Goal: Information Seeking & Learning: Learn about a topic

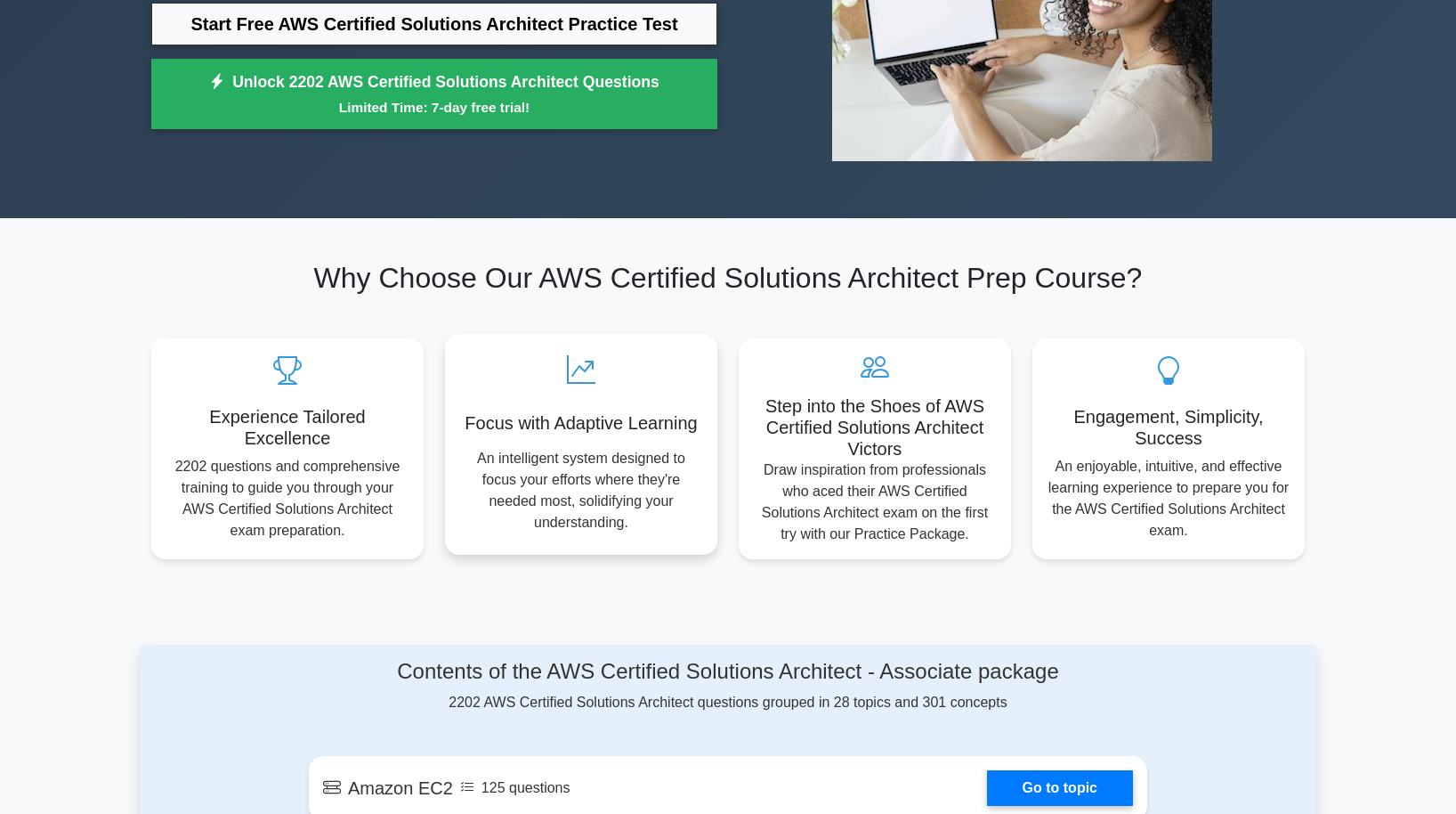
scroll to position [707, 0]
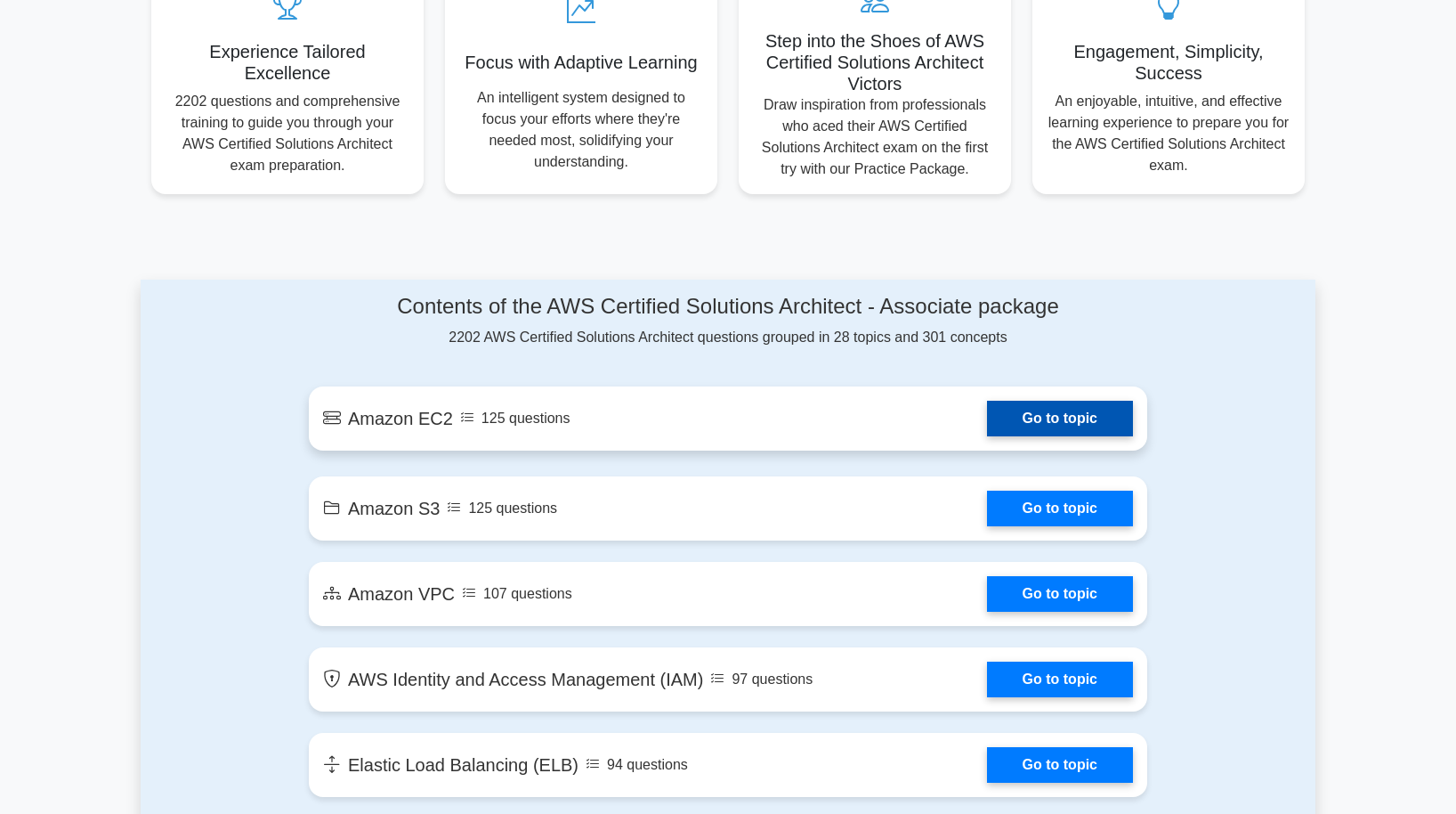
click at [1056, 417] on link "Go to topic" at bounding box center [1060, 418] width 146 height 35
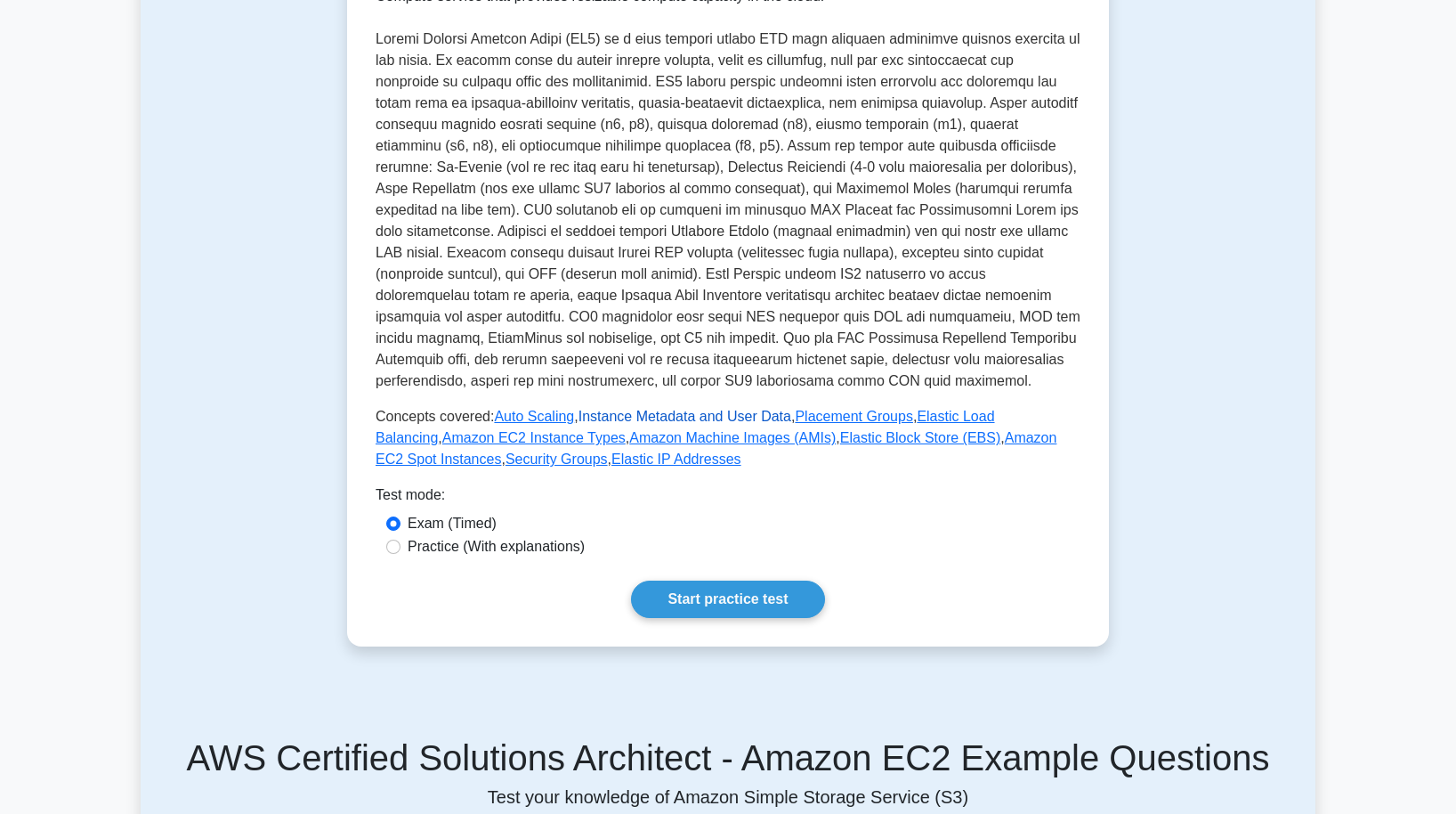
scroll to position [211, 0]
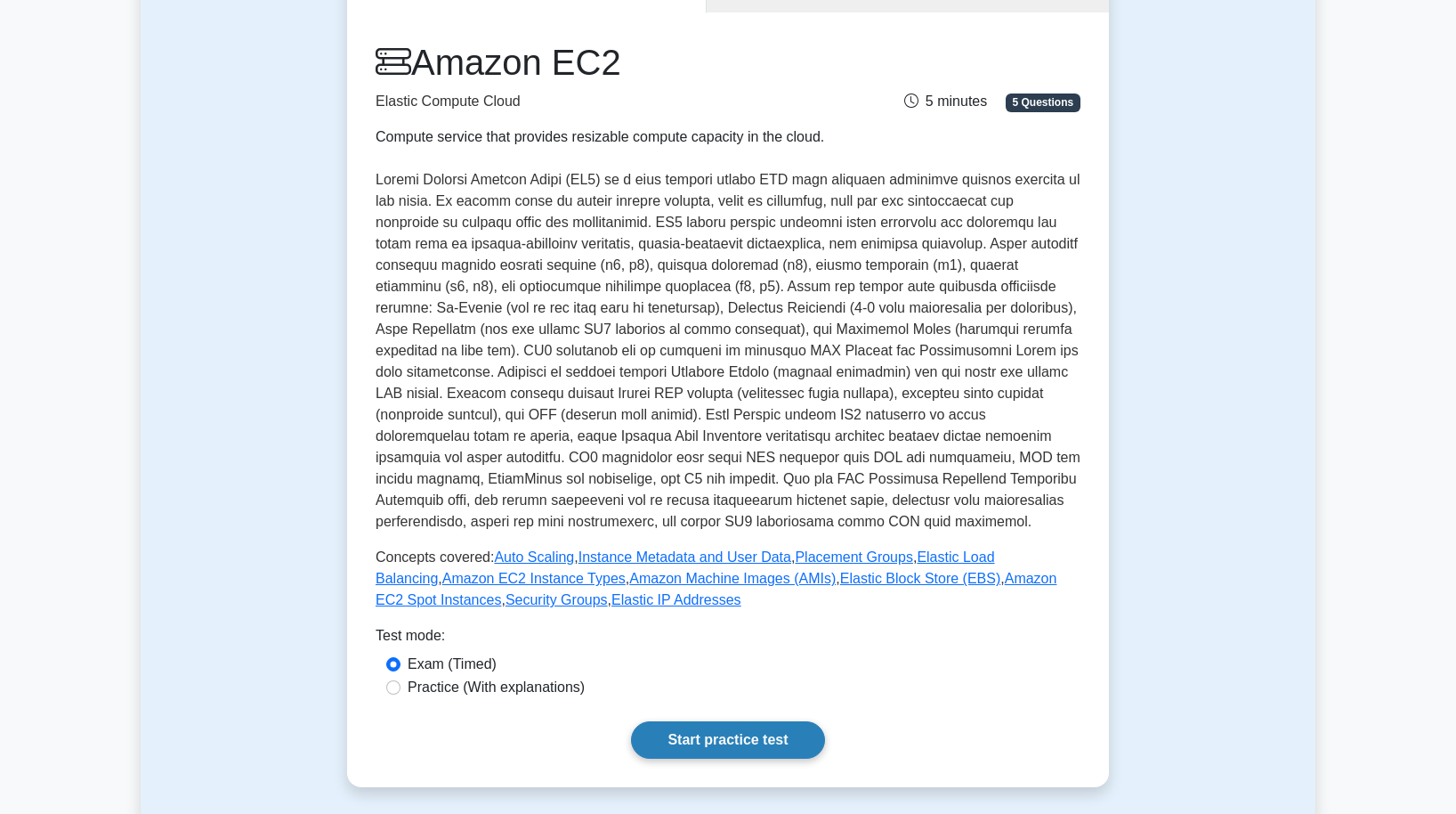
click at [779, 734] on link "Start practice test" at bounding box center [728, 739] width 193 height 37
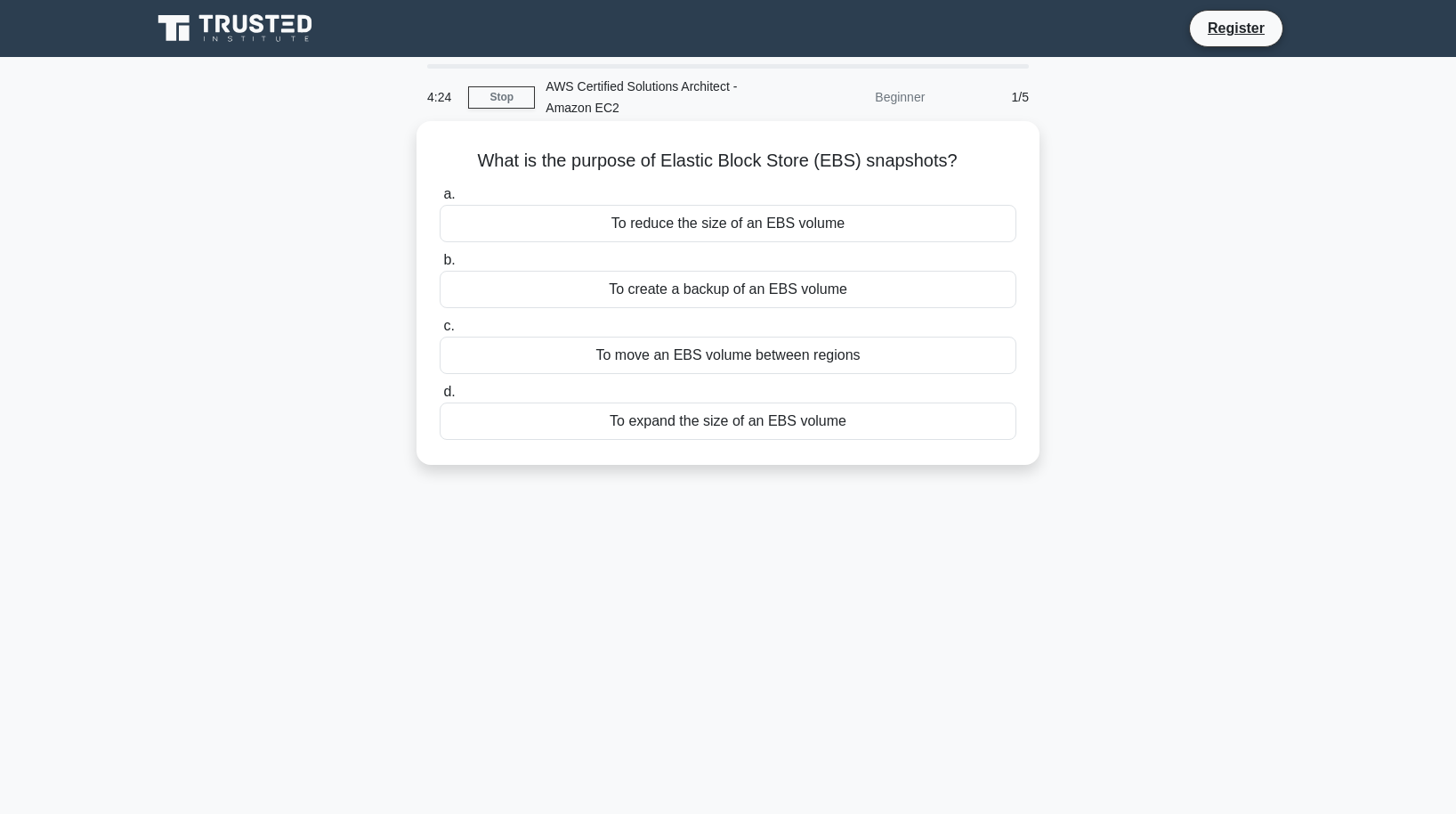
click at [756, 356] on div "To move an EBS volume between regions" at bounding box center [728, 354] width 576 height 37
click at [439, 332] on input "c. To move an EBS volume between regions" at bounding box center [439, 327] width 0 height 11
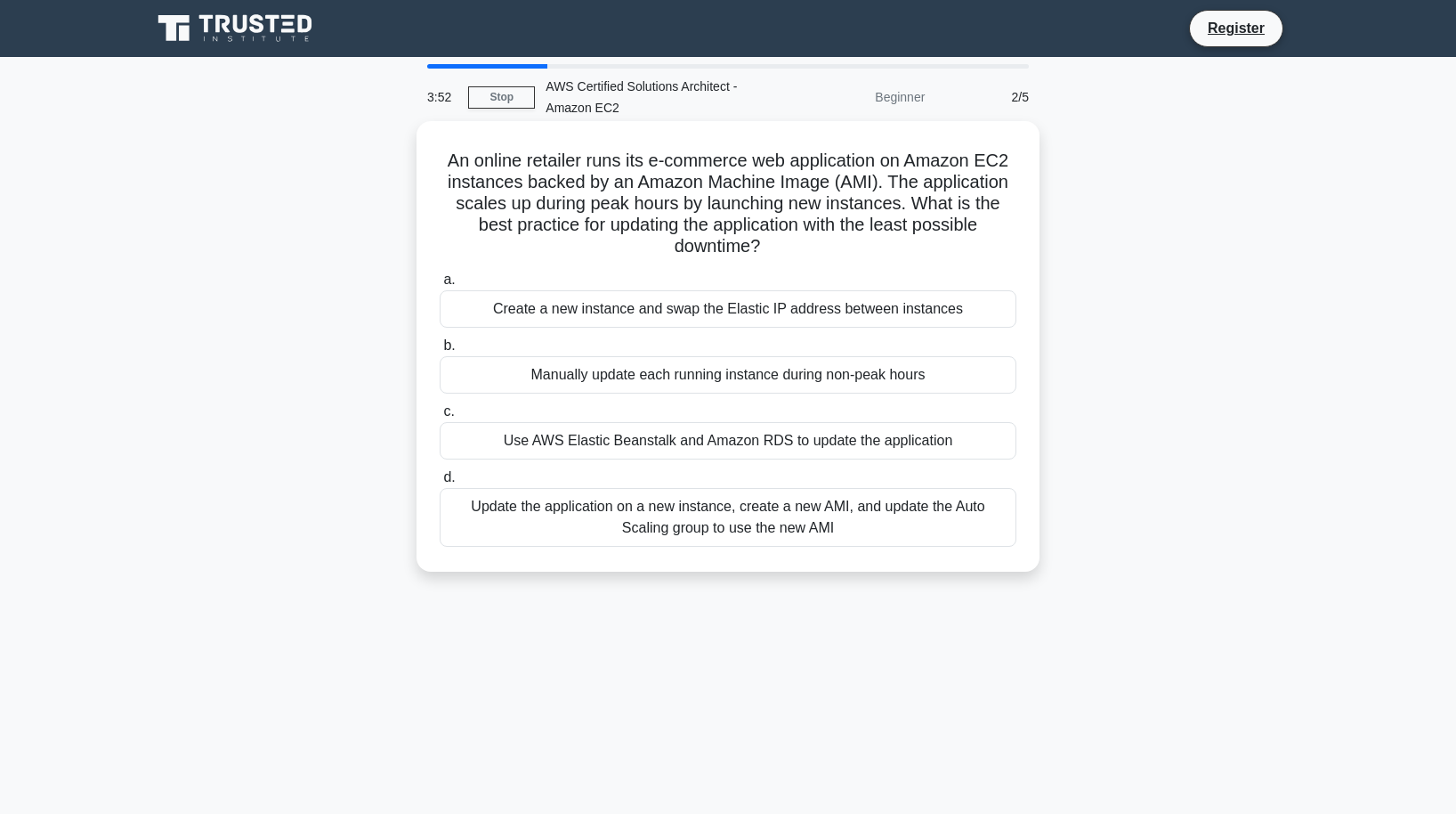
click at [790, 498] on div "Update the application on a new instance, create a new AMI, and update the Auto…" at bounding box center [728, 516] width 576 height 58
click at [439, 484] on input "d. Update the application on a new instance, create a new AMI, and update the A…" at bounding box center [439, 478] width 0 height 11
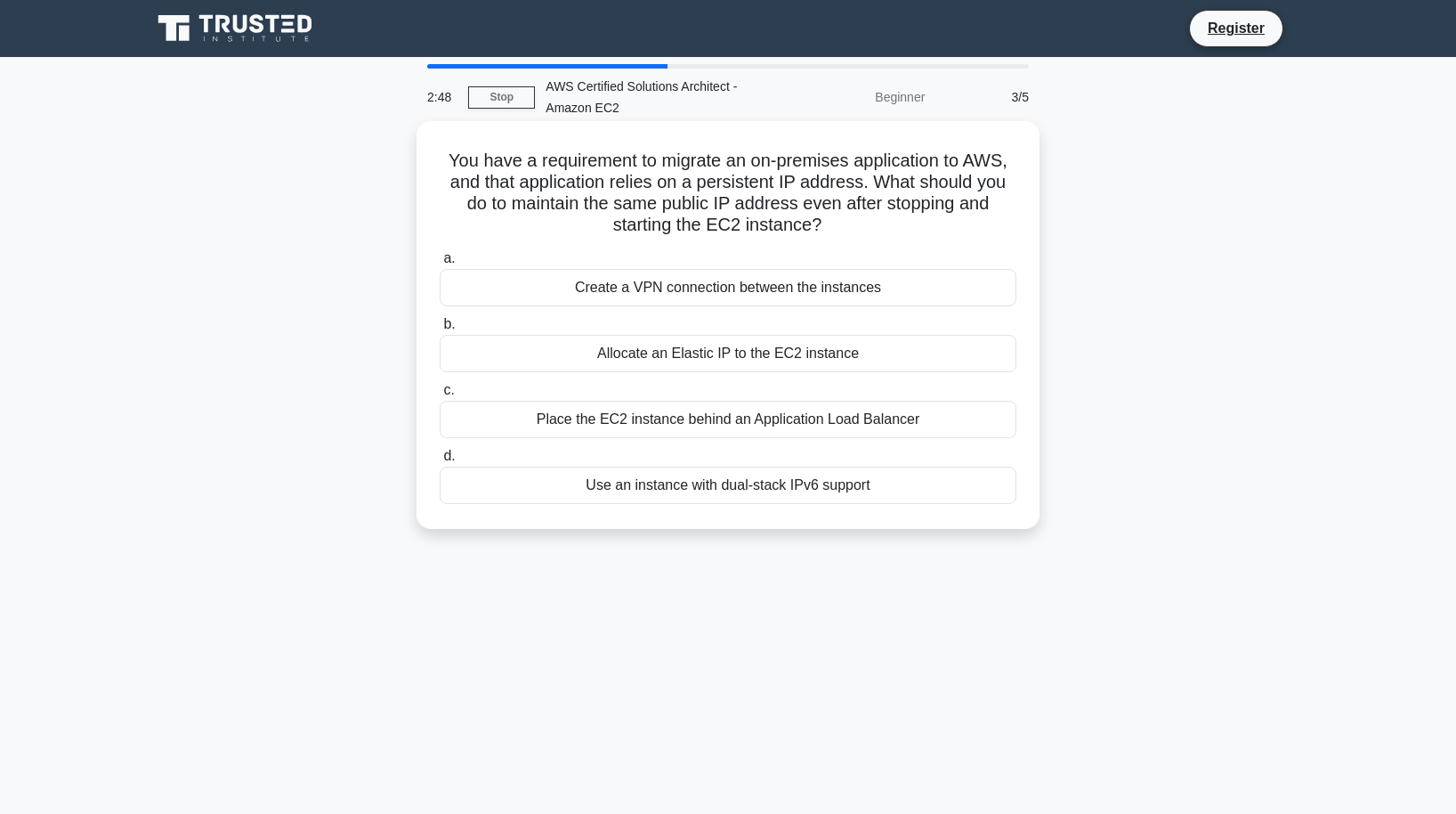
click at [904, 388] on label "c. Place the EC2 instance behind an Application Load Balancer" at bounding box center [728, 408] width 576 height 58
click at [439, 388] on input "c. Place the EC2 instance behind an Application Load Balancer" at bounding box center [439, 391] width 0 height 11
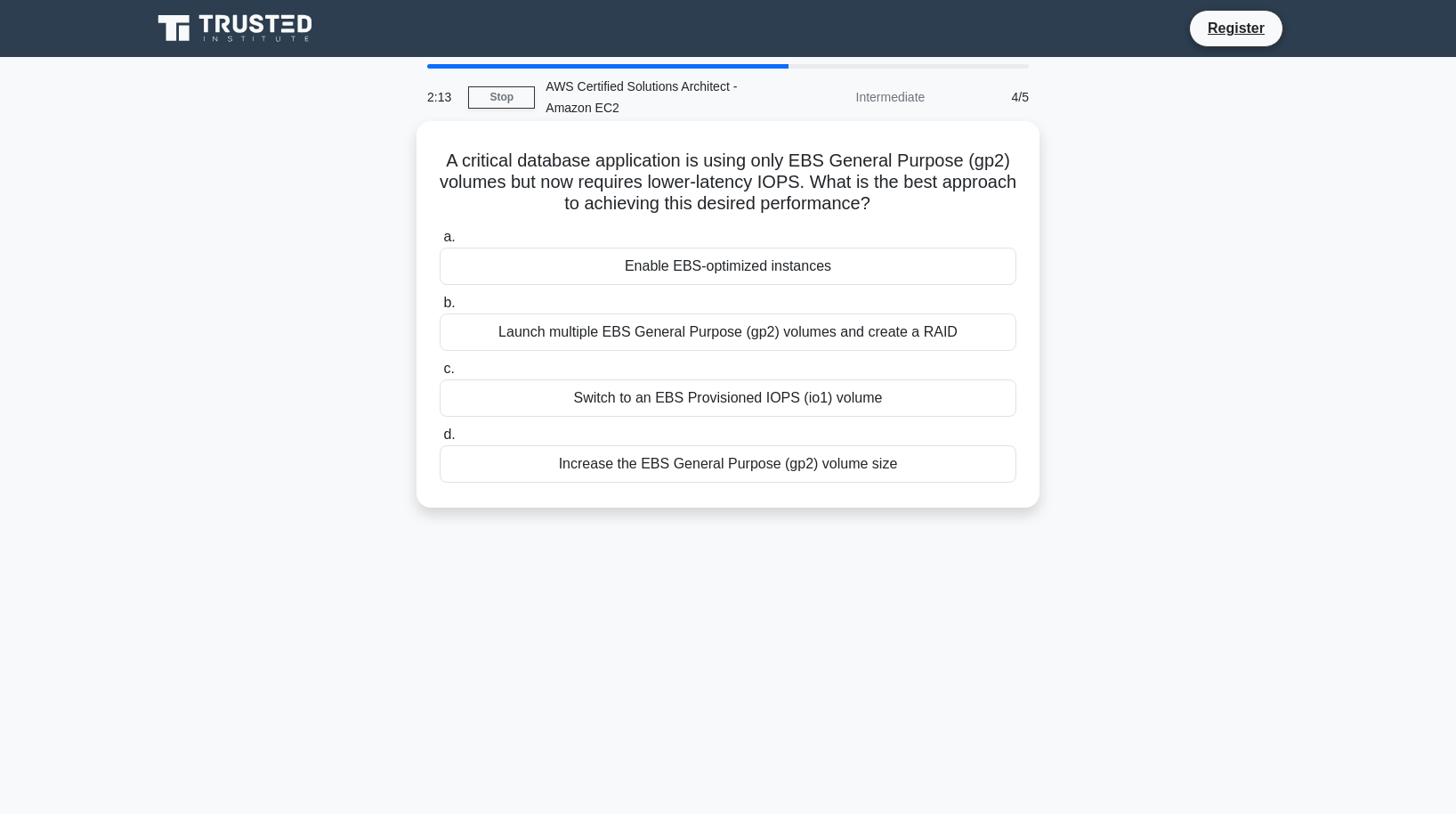
click at [768, 398] on div "Switch to an EBS Provisioned IOPS (io1) volume" at bounding box center [728, 397] width 576 height 37
click at [439, 374] on input "c. Switch to an EBS Provisioned IOPS (io1) volume" at bounding box center [439, 369] width 0 height 11
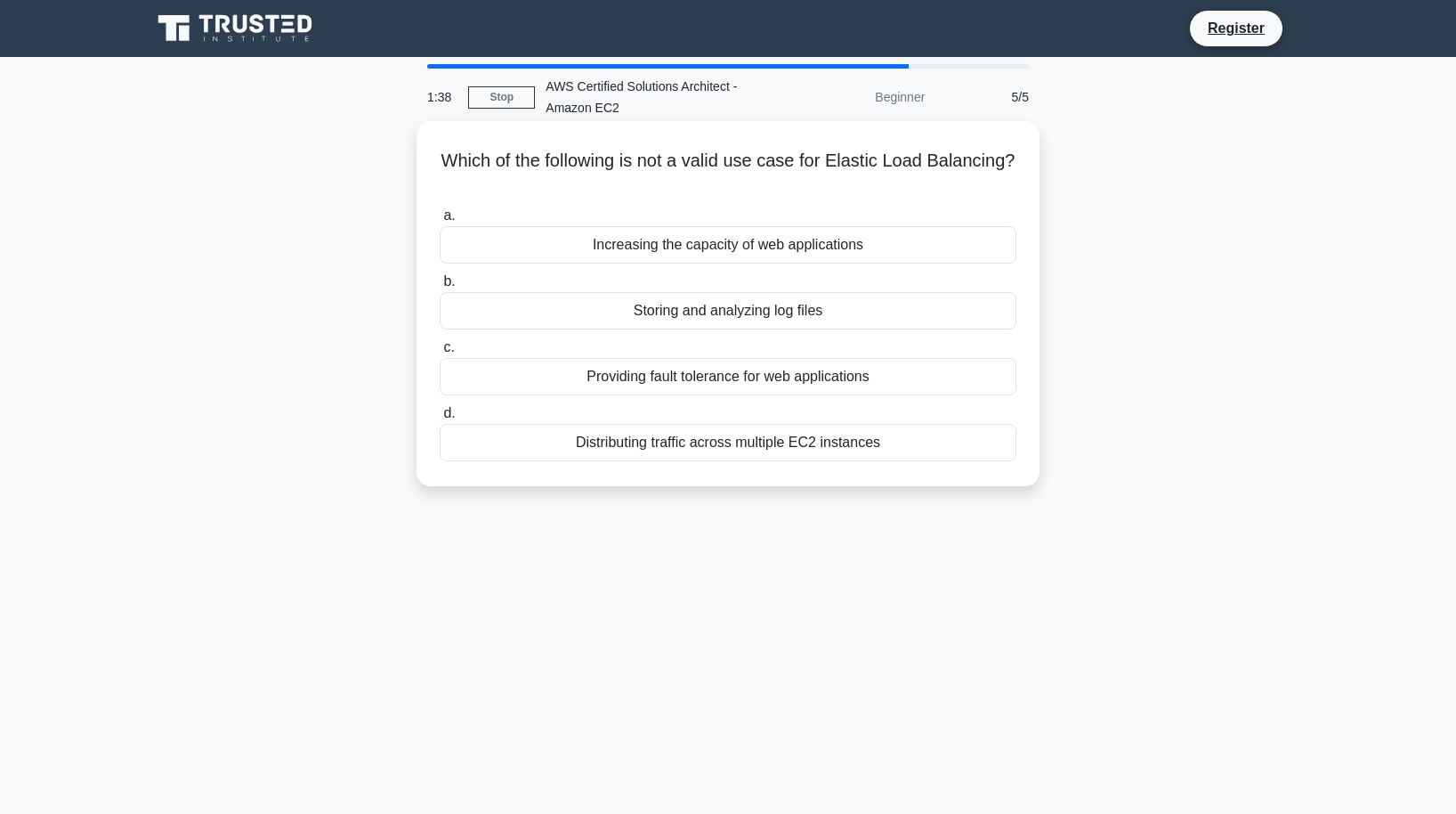
click at [633, 305] on div "Storing and analyzing log files" at bounding box center [728, 310] width 576 height 37
click at [439, 287] on input "b. Storing and analyzing log files" at bounding box center [439, 282] width 0 height 11
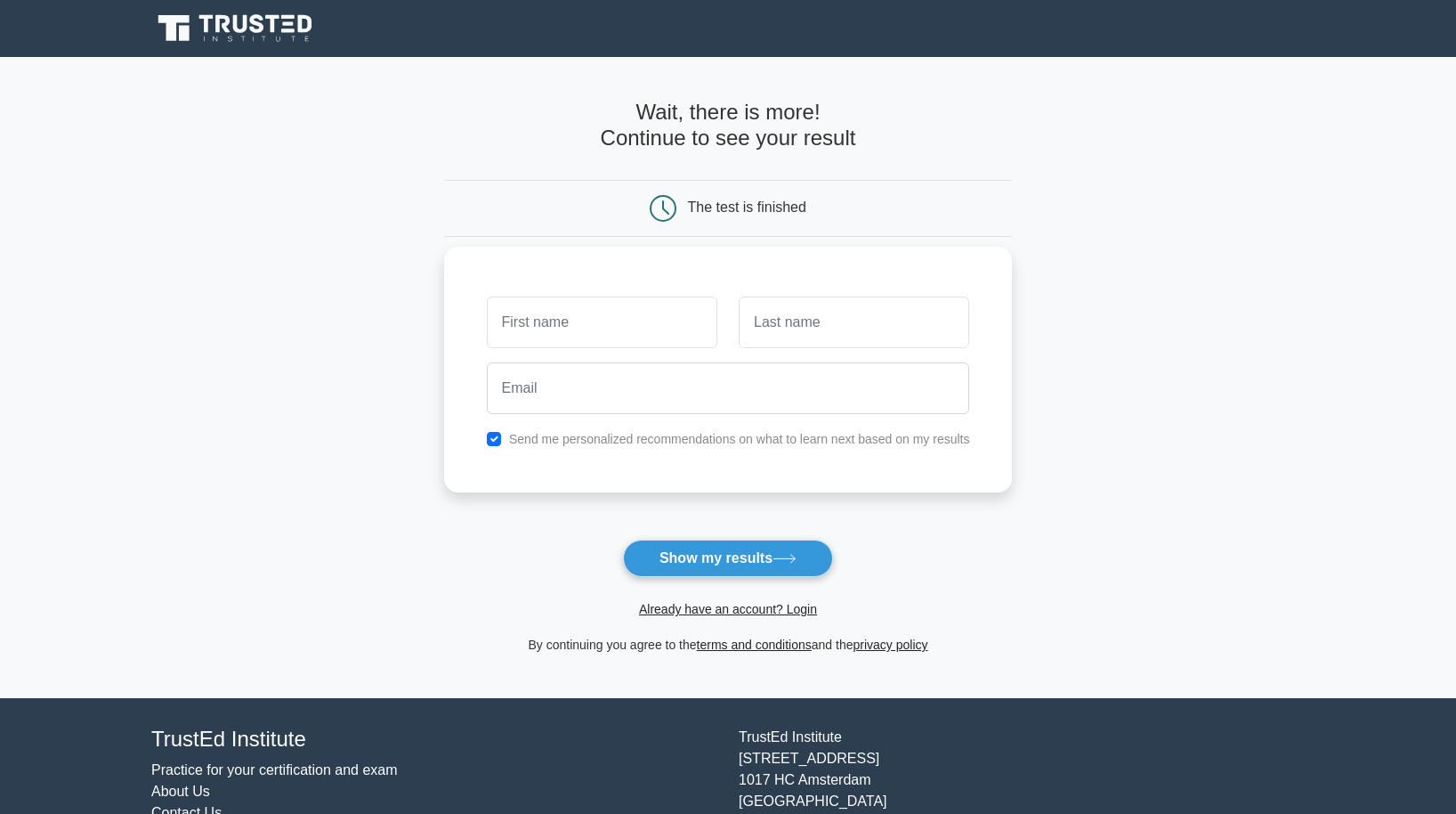
click at [555, 327] on input "text" at bounding box center [602, 323] width 231 height 52
type input "Hlib"
type input "Yasieien"
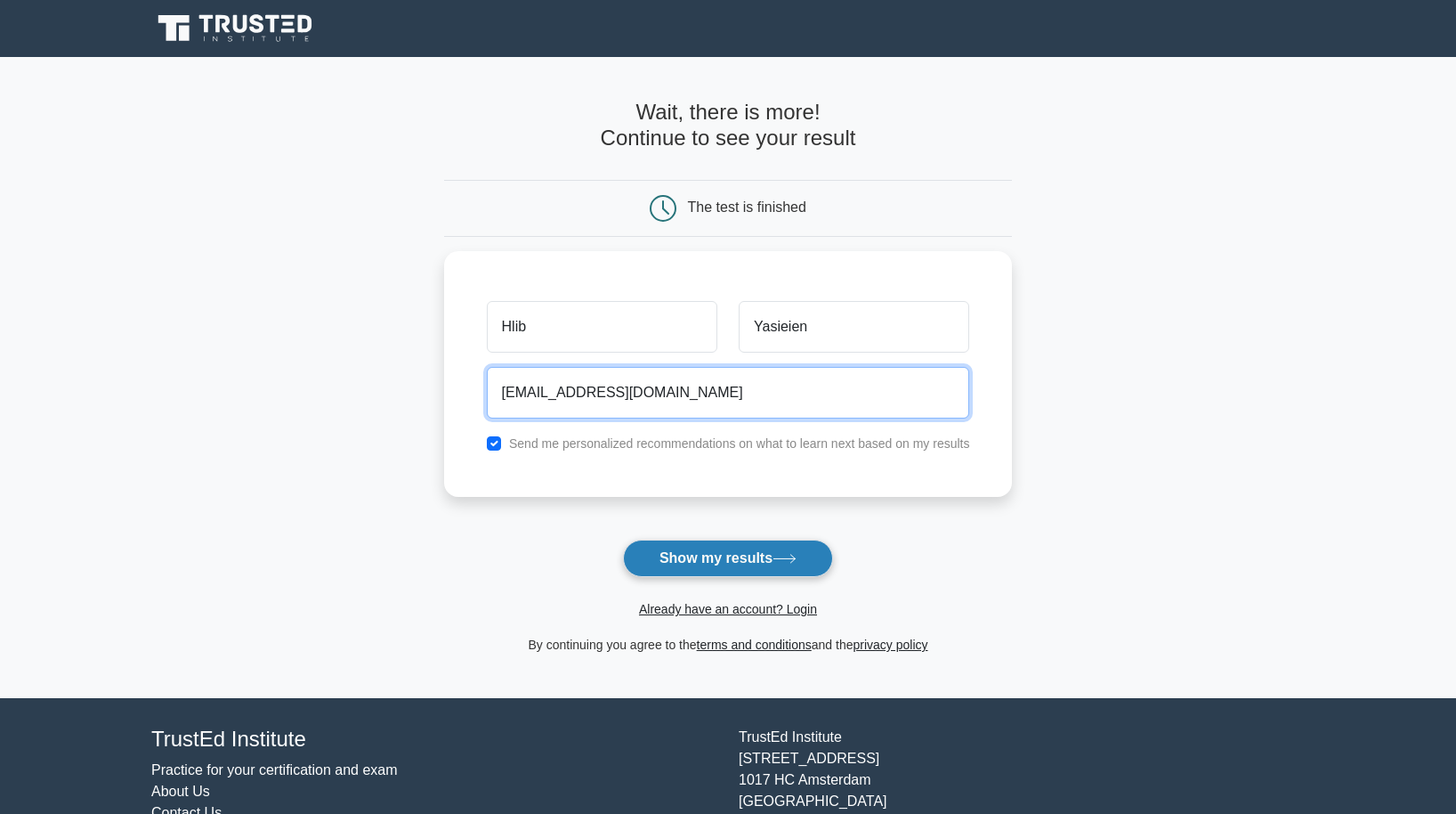
type input "g.yasenev@gmail.com"
click at [705, 566] on button "Show my results" at bounding box center [728, 557] width 210 height 37
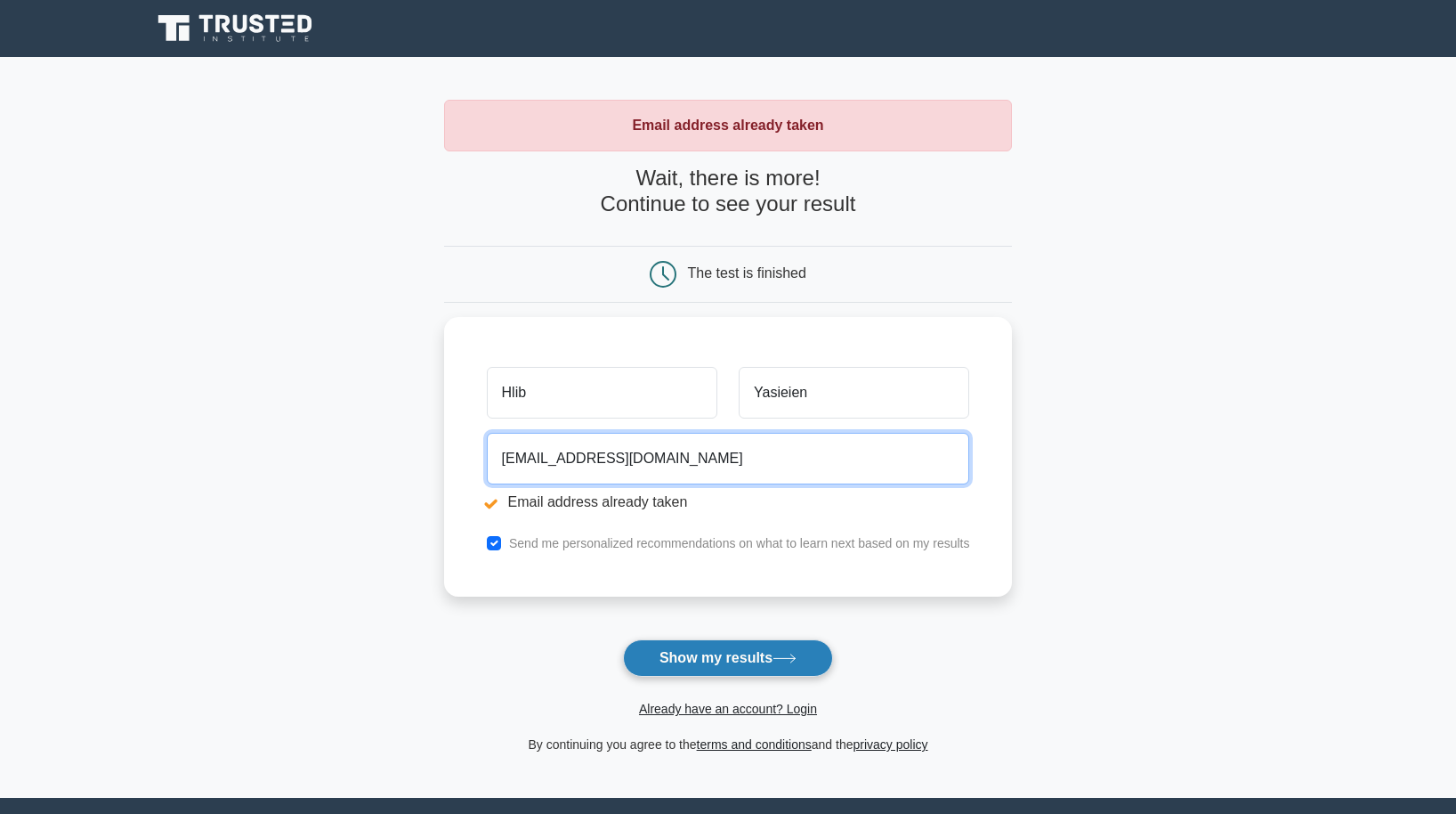
type input "g.yasenesv@gmail.com"
click at [726, 667] on button "Show my results" at bounding box center [728, 658] width 210 height 37
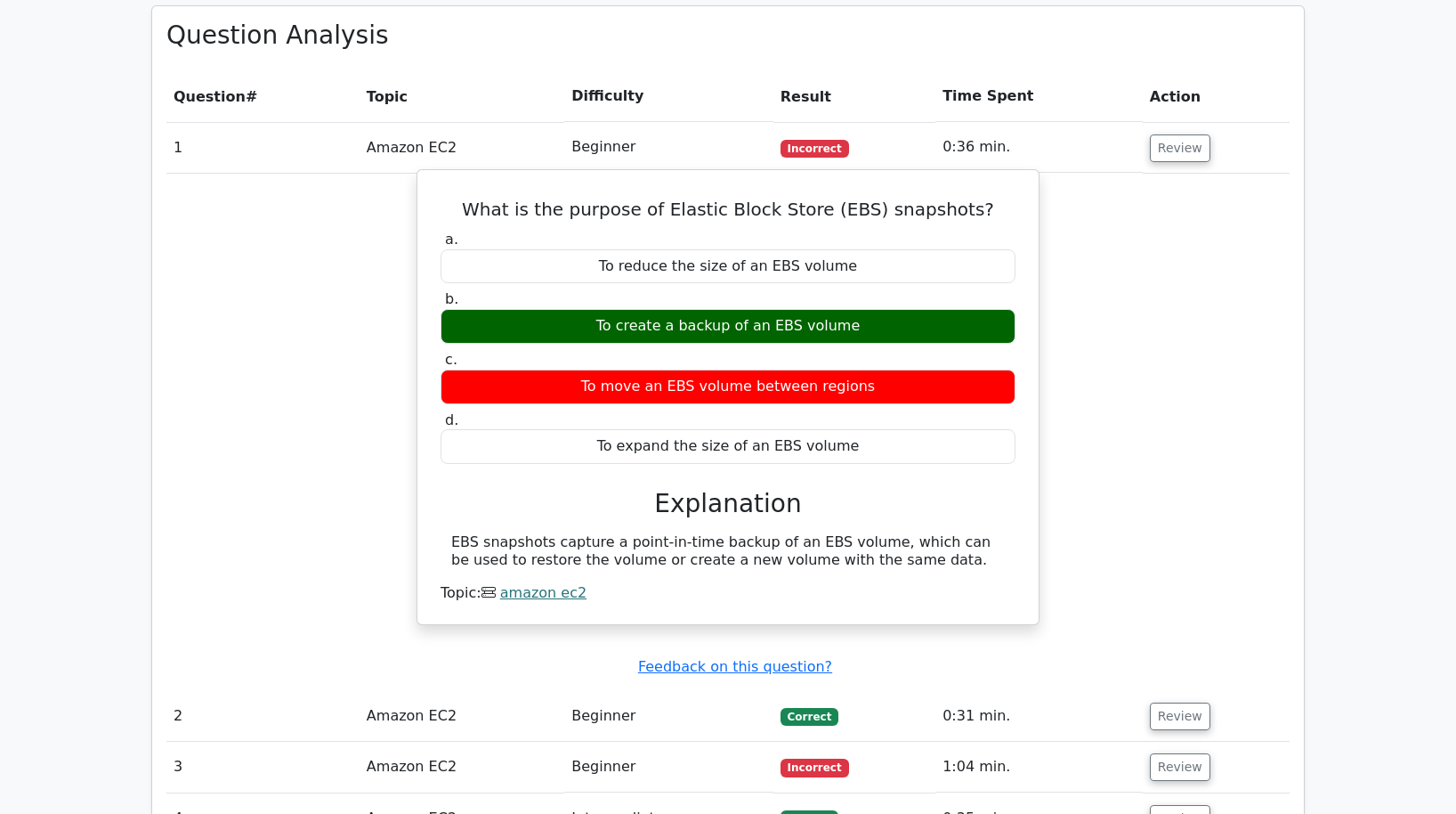
scroll to position [1488, 0]
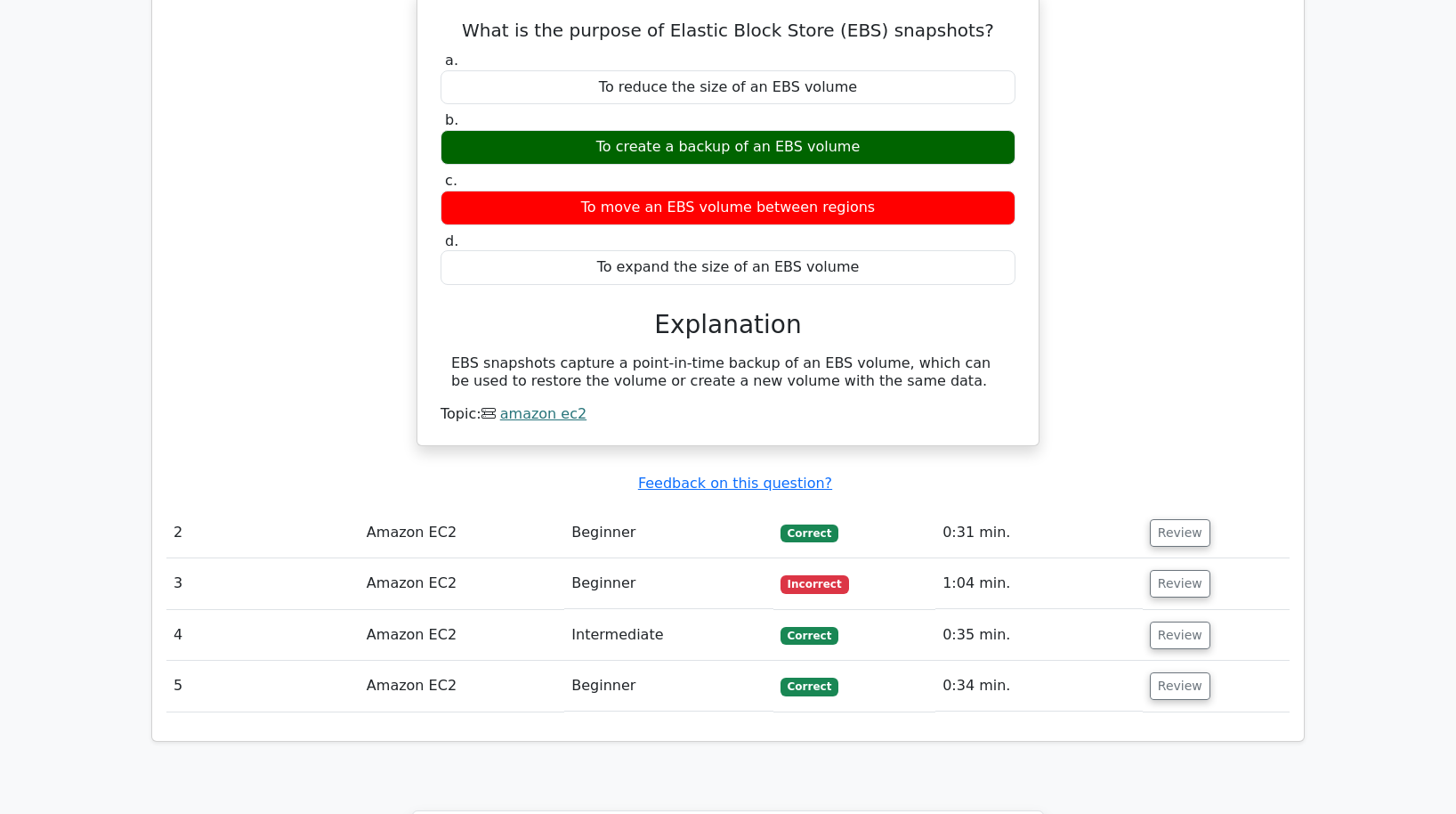
click at [690, 610] on td "Intermediate" at bounding box center [668, 635] width 209 height 51
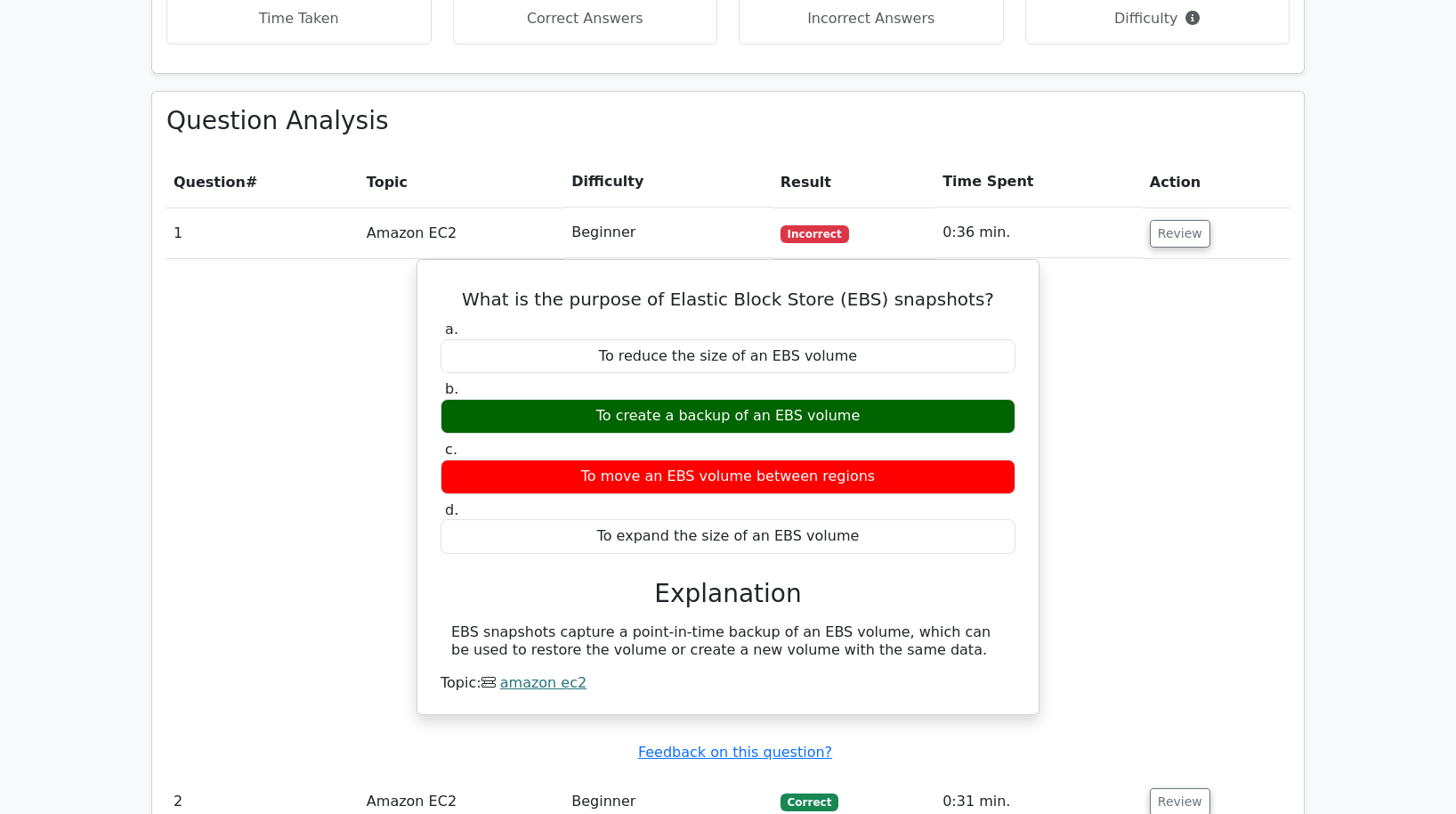
scroll to position [1438, 0]
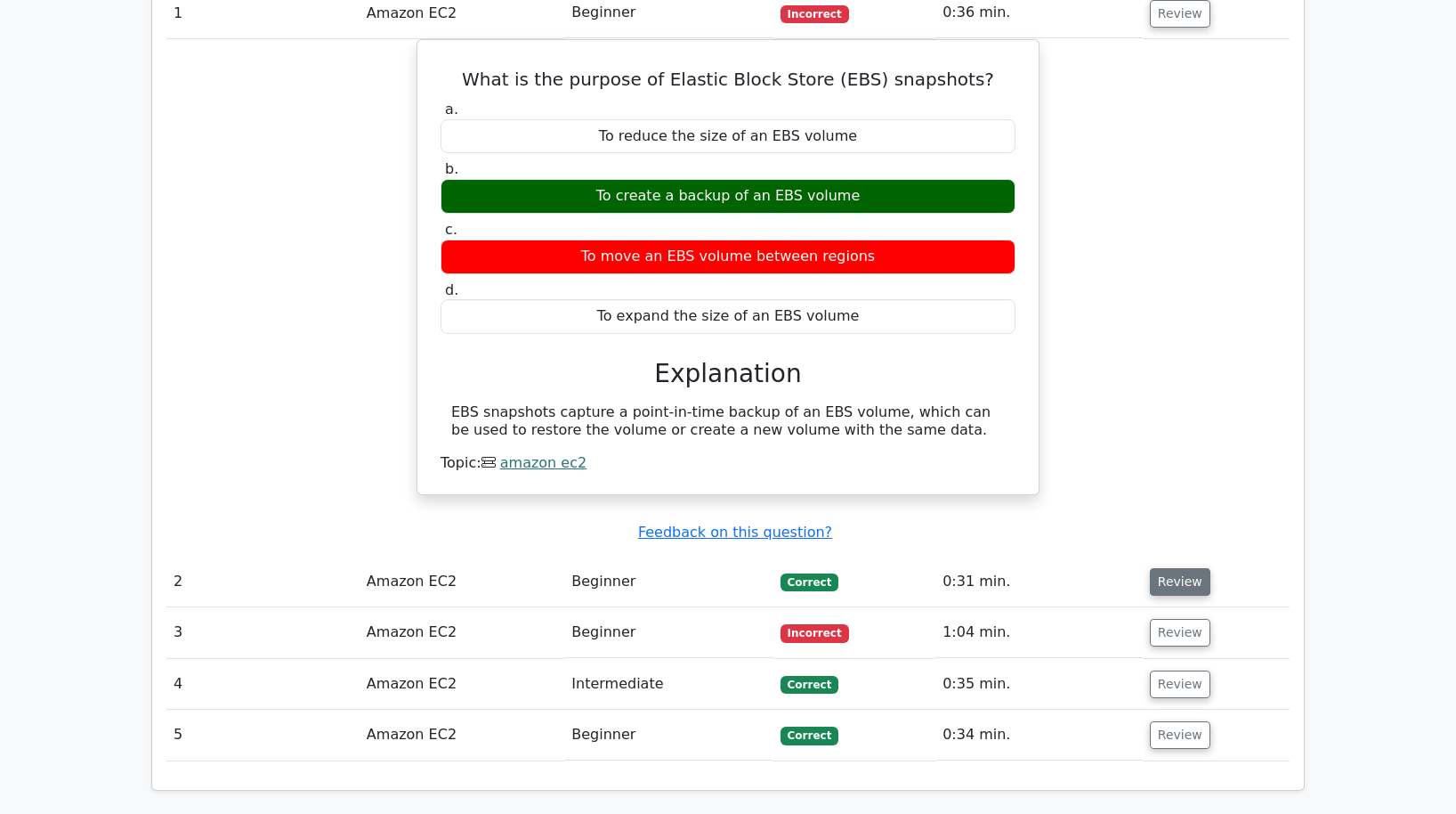
click at [1172, 568] on button "Review" at bounding box center [1179, 581] width 60 height 28
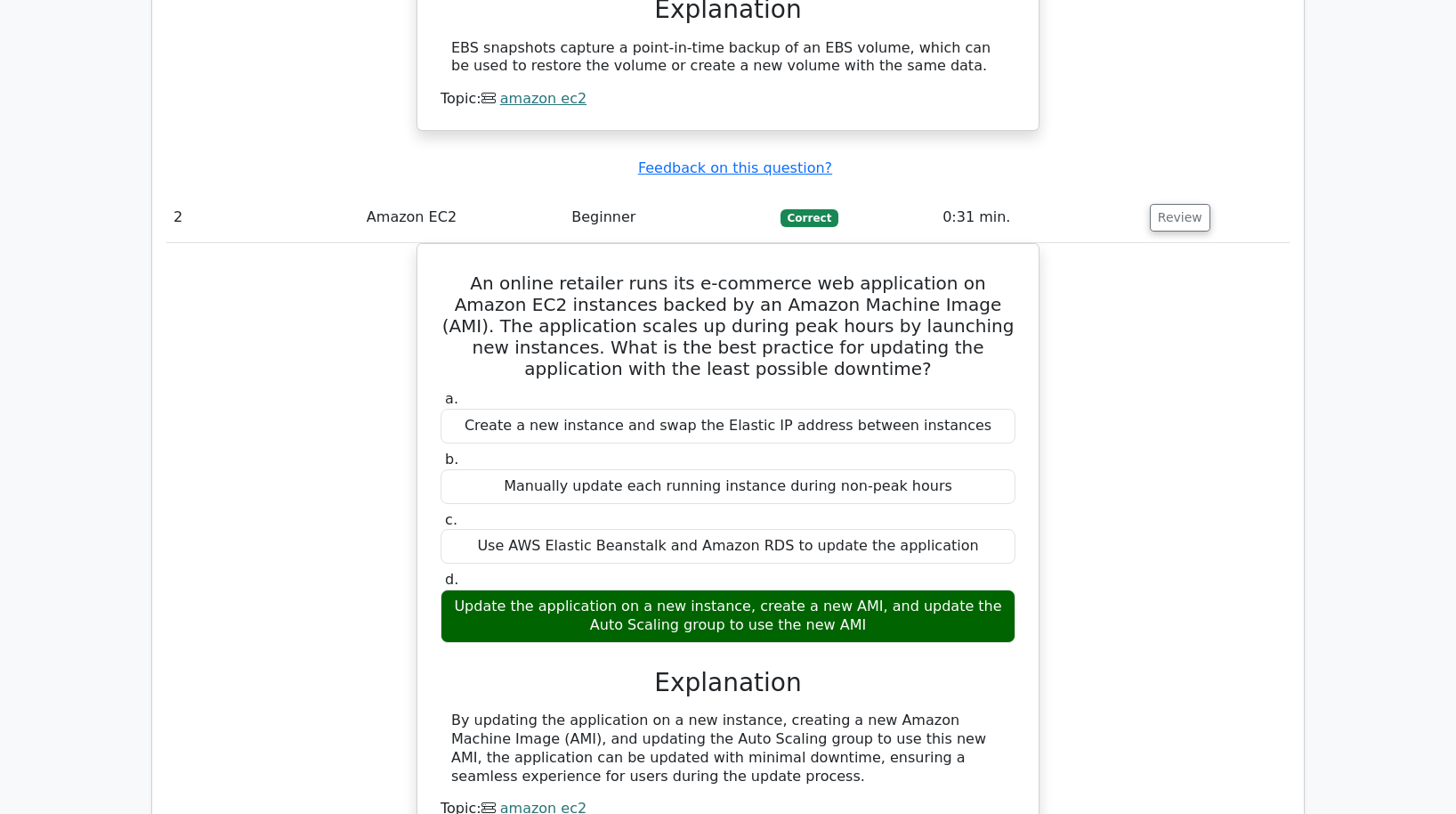
scroll to position [2133, 0]
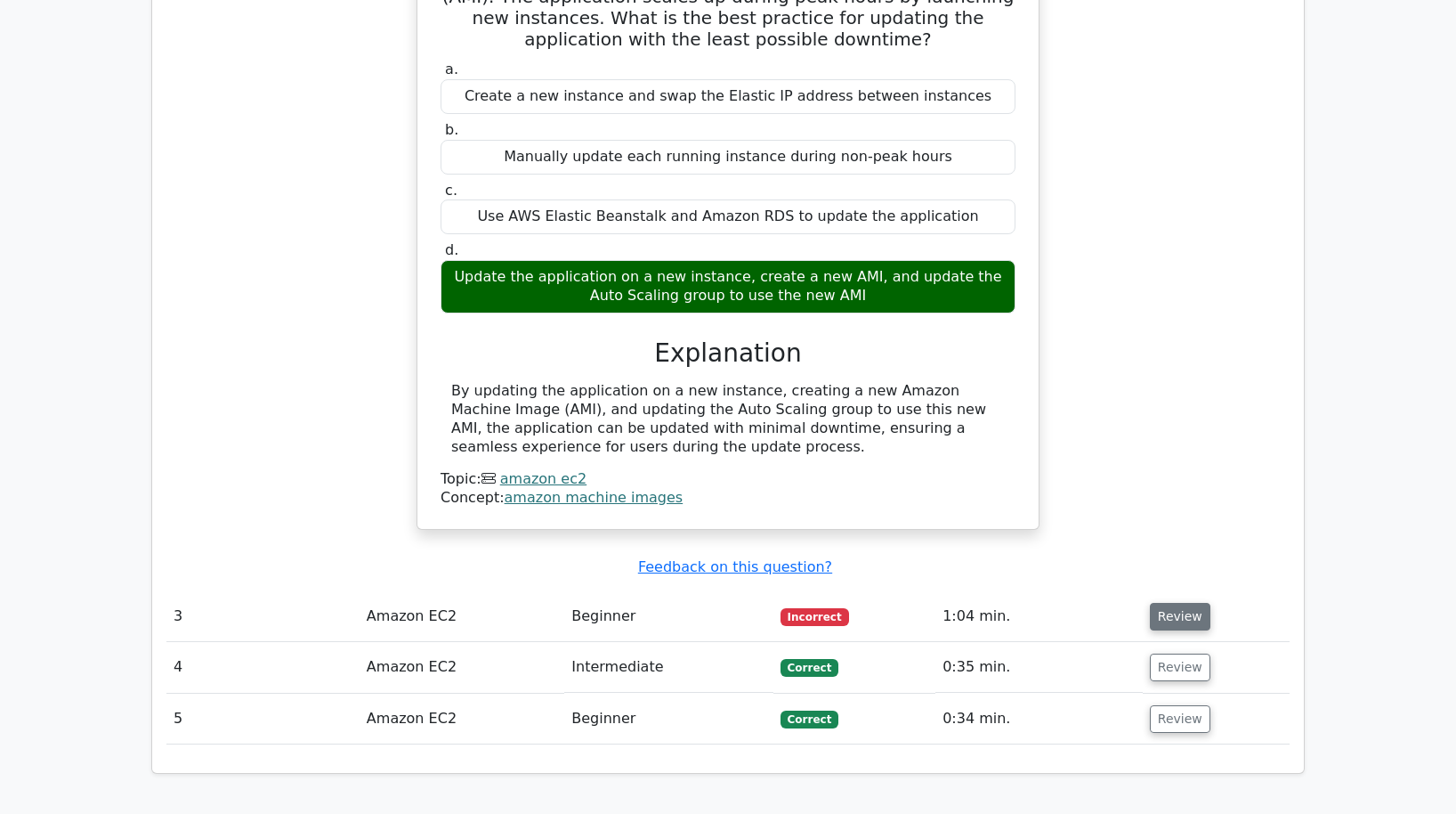
click at [1163, 602] on button "Review" at bounding box center [1179, 616] width 60 height 28
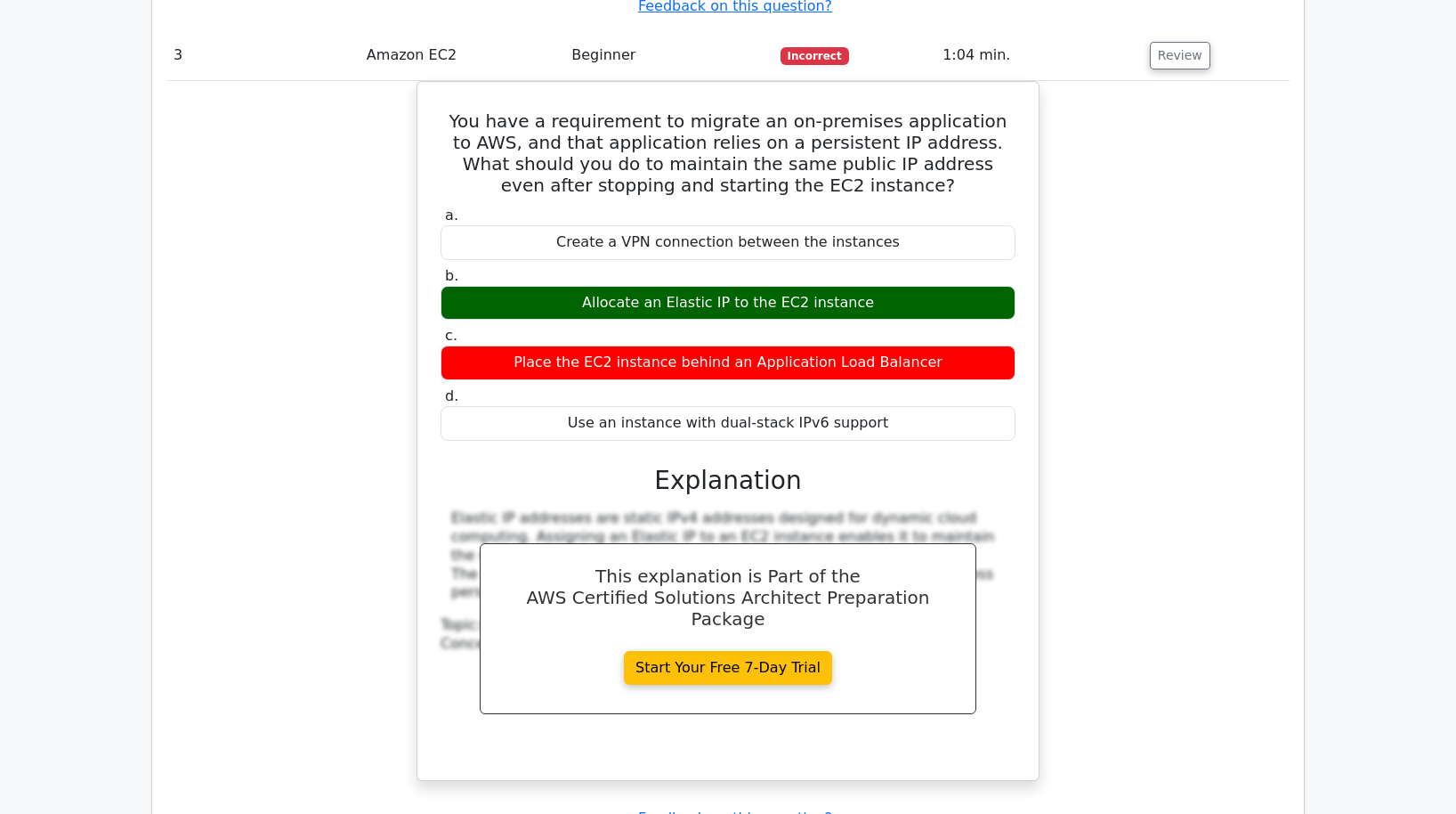
scroll to position [2846, 0]
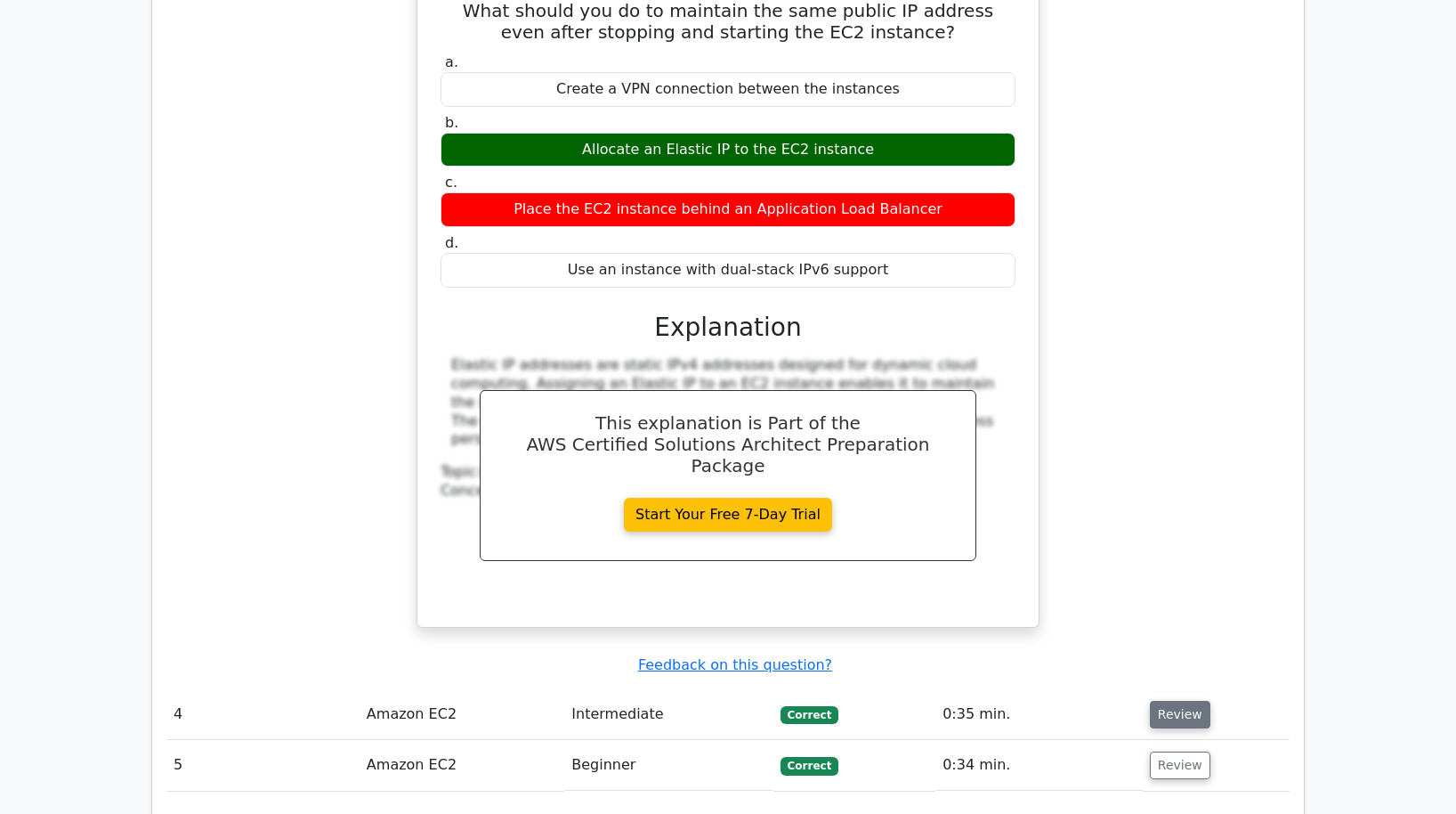
click at [1168, 701] on button "Review" at bounding box center [1179, 714] width 60 height 28
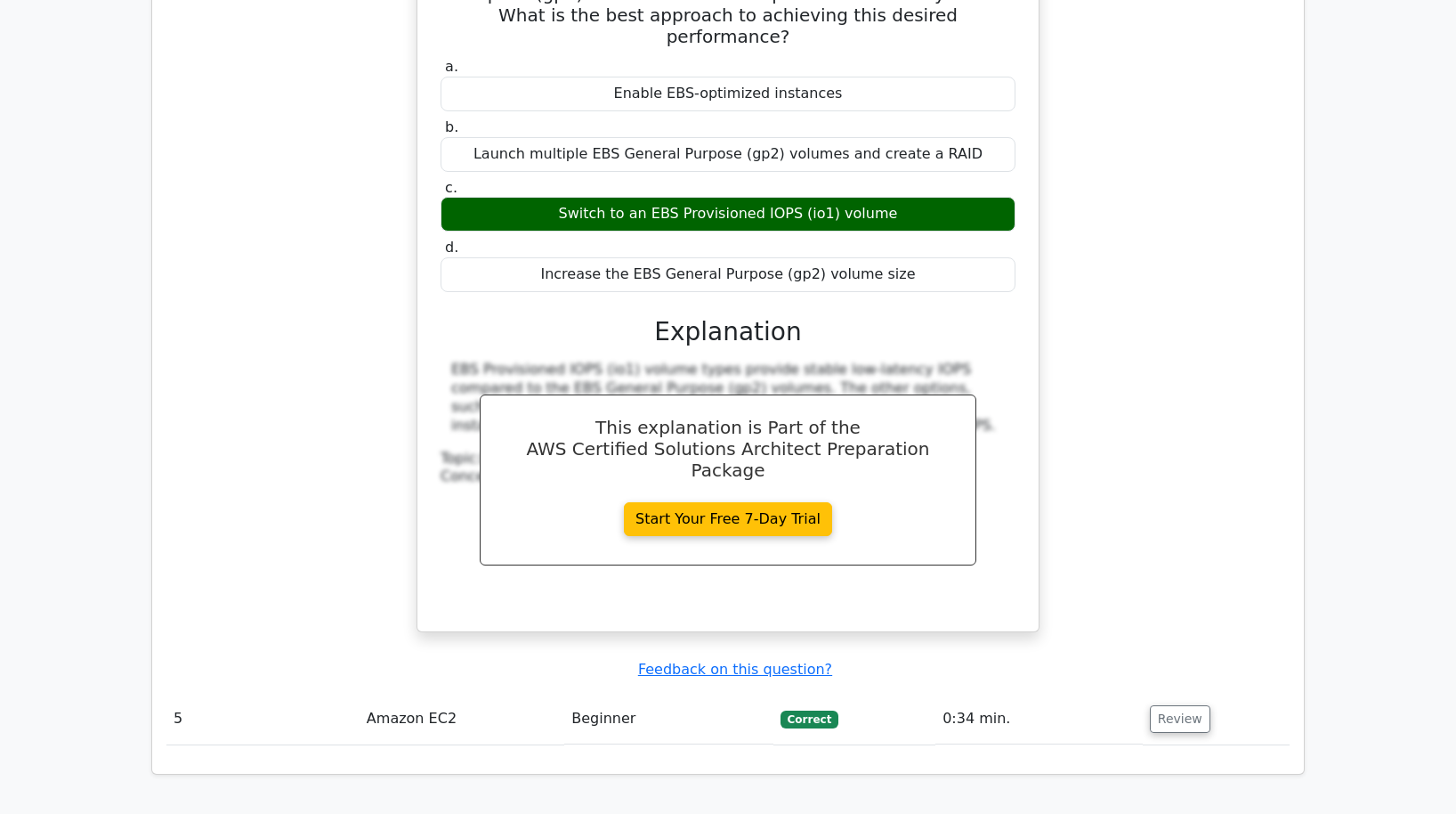
scroll to position [3657, 0]
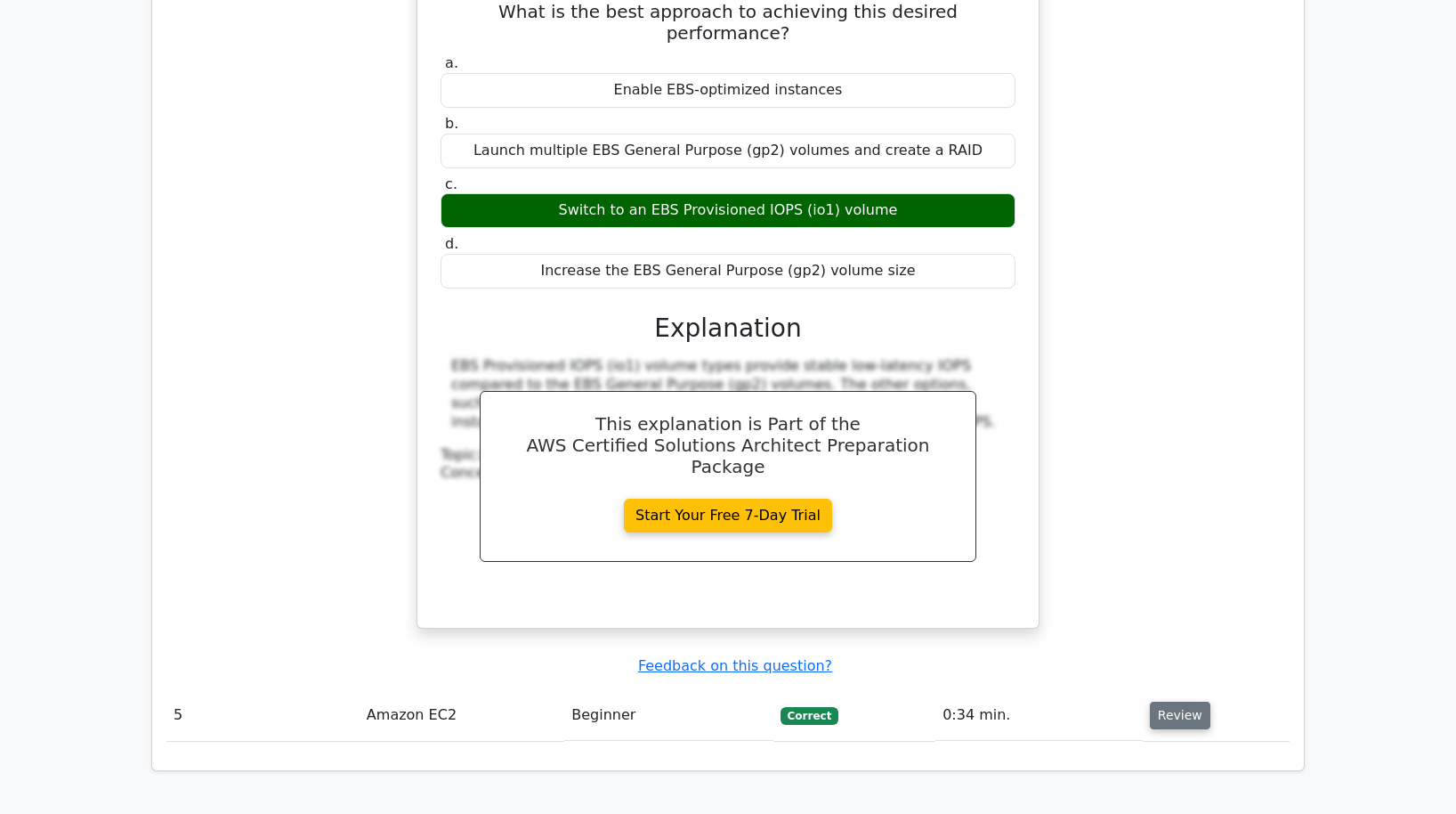
click at [1187, 702] on button "Review" at bounding box center [1179, 715] width 60 height 28
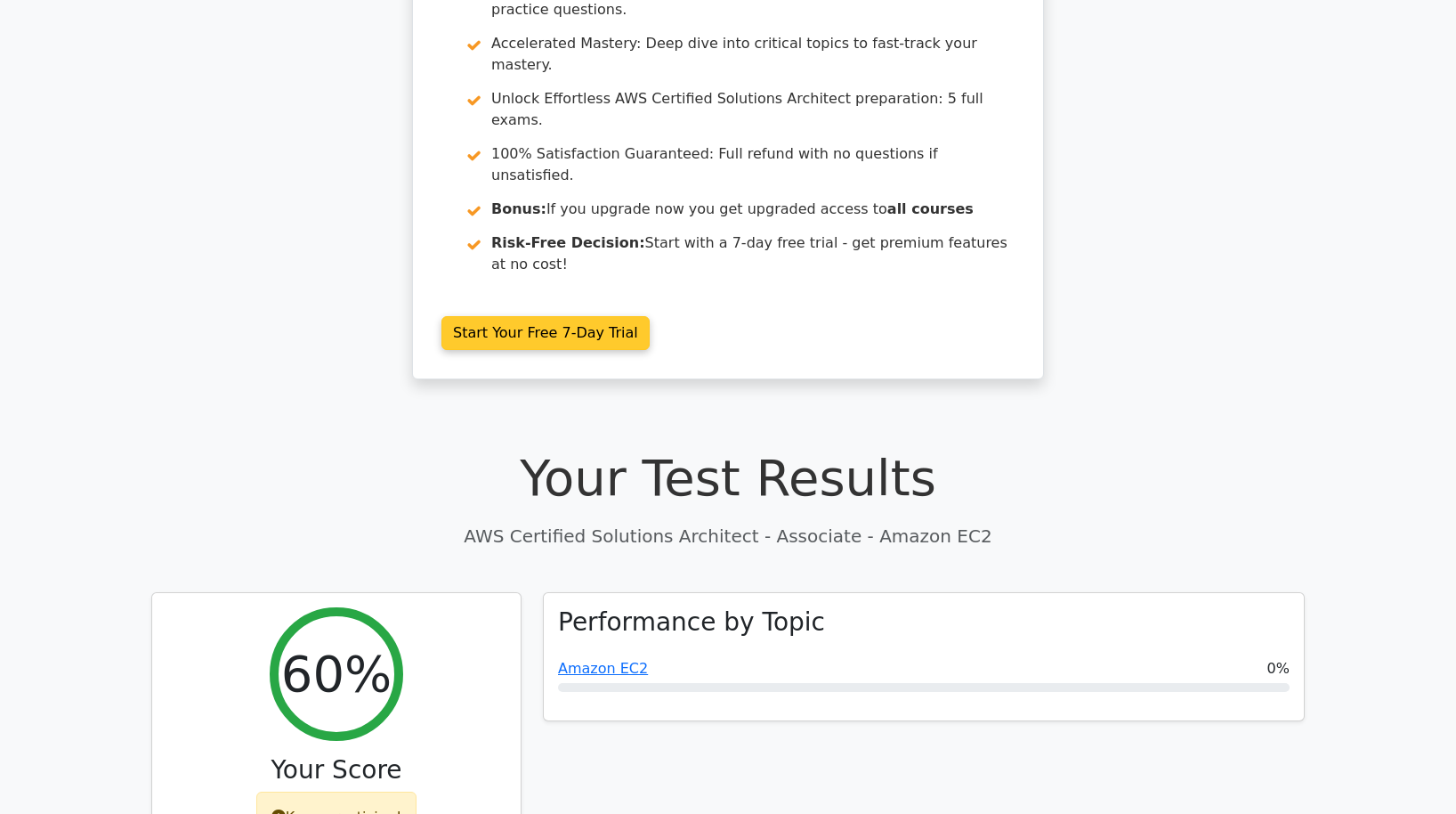
scroll to position [0, 0]
